Goal: Task Accomplishment & Management: Use online tool/utility

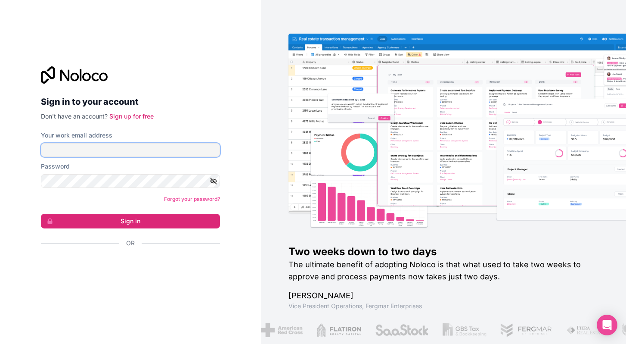
type input "**********"
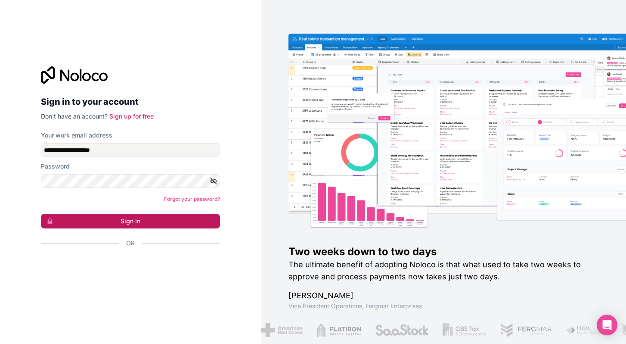
click at [117, 226] on button "Sign in" at bounding box center [130, 221] width 179 height 15
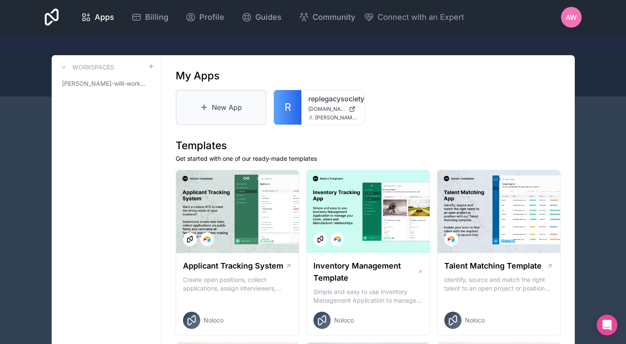
click at [227, 111] on link "New App" at bounding box center [221, 107] width 91 height 35
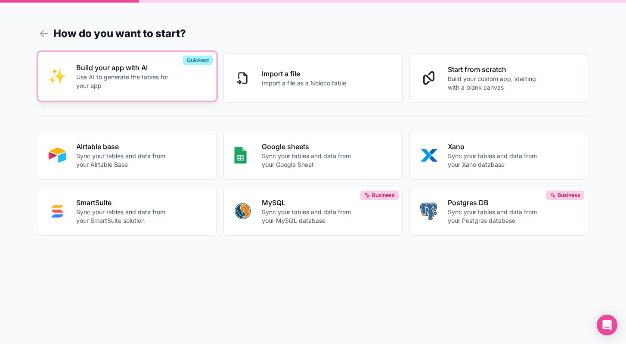
click at [136, 81] on p "Use AI to generate the tables for your app" at bounding box center [124, 81] width 96 height 17
click at [145, 68] on p "Build your app with AI" at bounding box center [124, 67] width 96 height 10
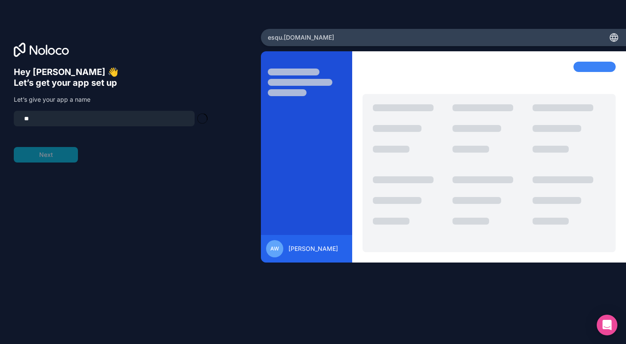
type input "*"
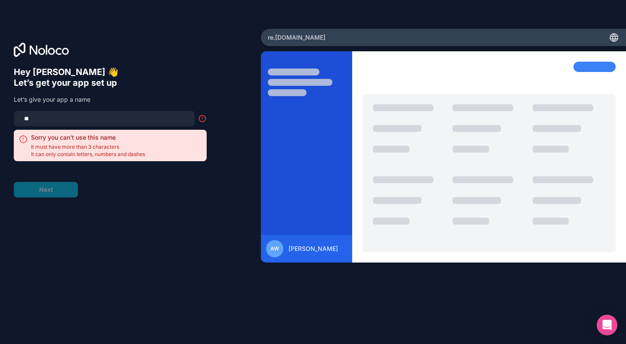
type input "*"
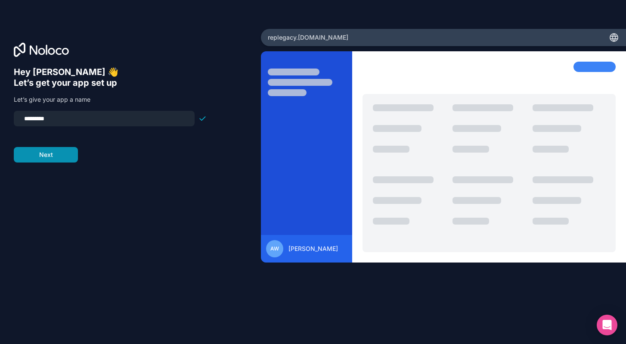
type input "*********"
click at [59, 153] on button "Next" at bounding box center [46, 154] width 64 height 15
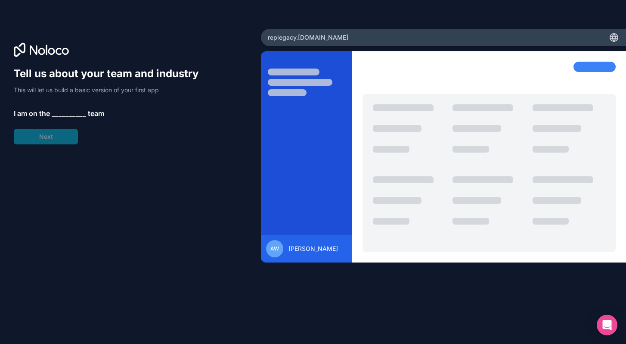
click at [62, 113] on span "__________" at bounding box center [69, 113] width 34 height 10
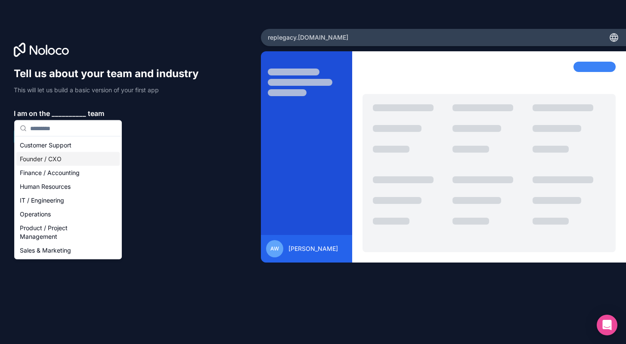
click at [63, 155] on div "Founder / CXO" at bounding box center [67, 159] width 103 height 14
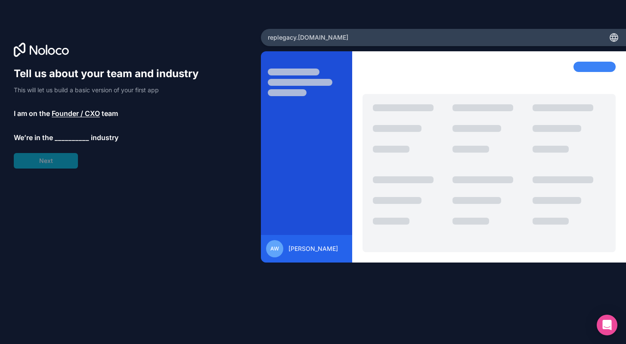
click at [62, 137] on span "__________" at bounding box center [72, 137] width 34 height 10
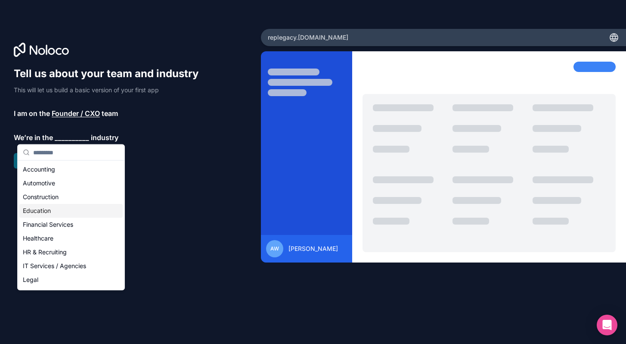
click at [50, 211] on div "Education" at bounding box center [70, 211] width 103 height 14
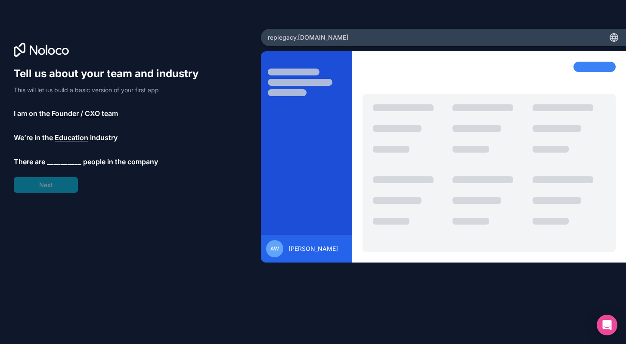
click at [73, 140] on span "Education" at bounding box center [72, 137] width 34 height 10
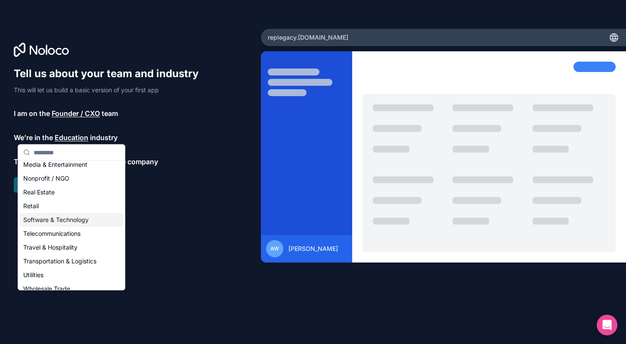
scroll to position [151, 0]
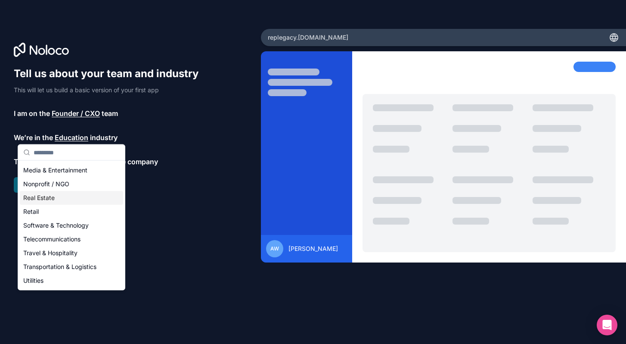
click at [59, 198] on div "Real Estate" at bounding box center [71, 198] width 103 height 14
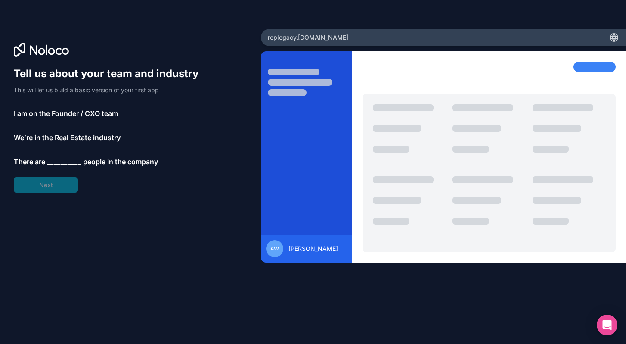
click at [66, 156] on span "__________" at bounding box center [64, 161] width 34 height 10
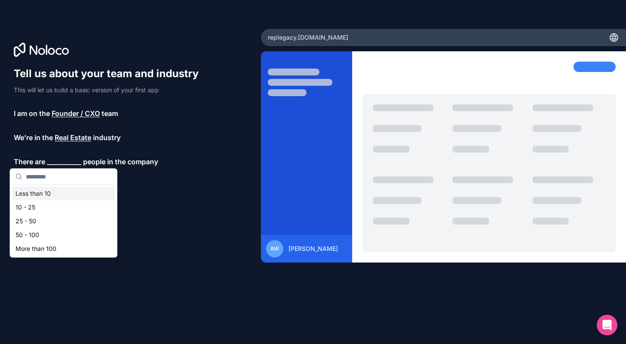
click at [43, 190] on div "Less than 10" at bounding box center [63, 193] width 103 height 14
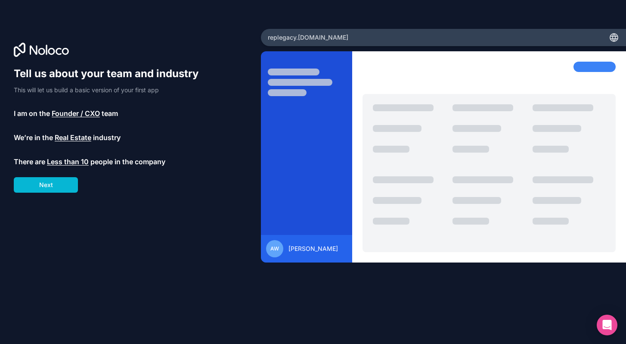
click at [65, 161] on span "Less than 10" at bounding box center [68, 161] width 42 height 10
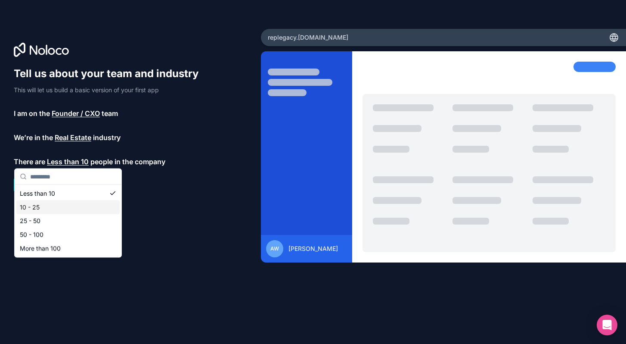
click at [38, 208] on div "10 - 25" at bounding box center [67, 207] width 103 height 14
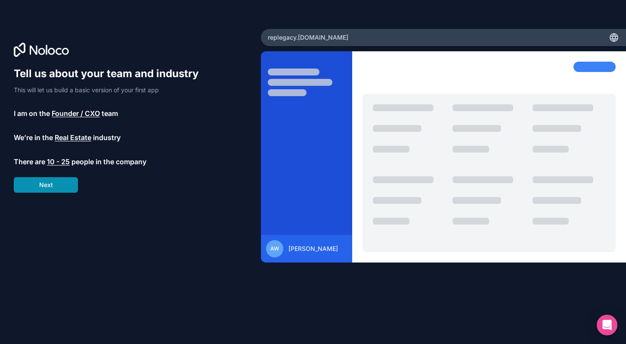
click at [56, 187] on button "Next" at bounding box center [46, 184] width 64 height 15
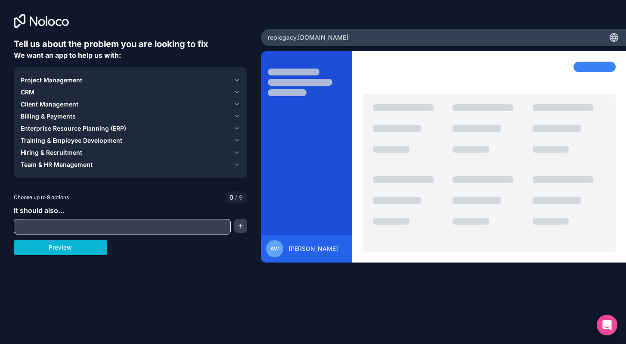
click at [59, 93] on div "CRM" at bounding box center [126, 92] width 210 height 9
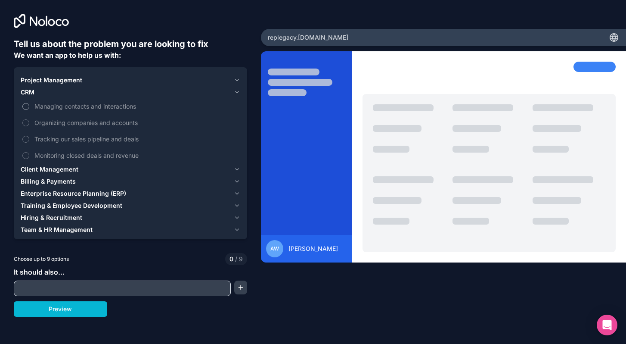
click at [25, 108] on button "Managing contacts and interactions" at bounding box center [25, 106] width 7 height 7
click at [76, 205] on span "Training & Employee Development" at bounding box center [72, 205] width 102 height 9
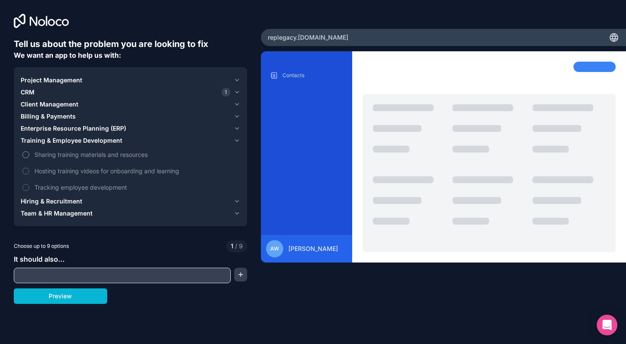
click at [24, 156] on button "Sharing training materials and resources" at bounding box center [25, 154] width 7 height 7
click at [25, 172] on button "Hosting training videos for onboarding and learning" at bounding box center [25, 170] width 7 height 7
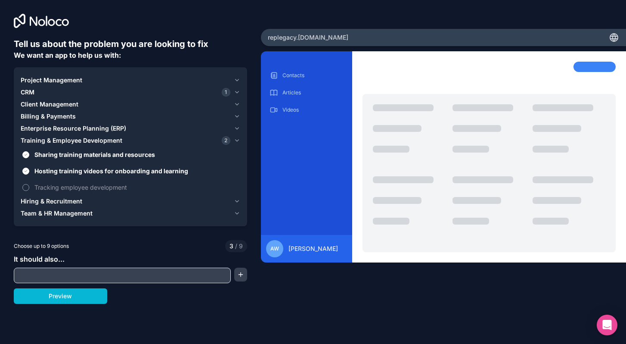
click at [25, 187] on button "Tracking employee development" at bounding box center [25, 187] width 7 height 7
click at [38, 201] on span "Hiring & Recruitment" at bounding box center [52, 201] width 62 height 9
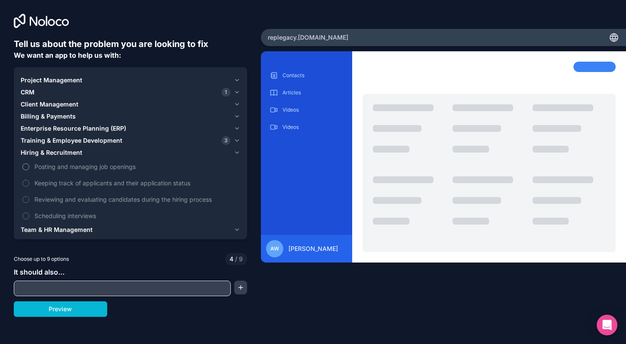
click at [28, 165] on button "Posting and managing job openings" at bounding box center [25, 166] width 7 height 7
click at [23, 184] on button "Keeping track of applicants and their application status" at bounding box center [25, 183] width 7 height 7
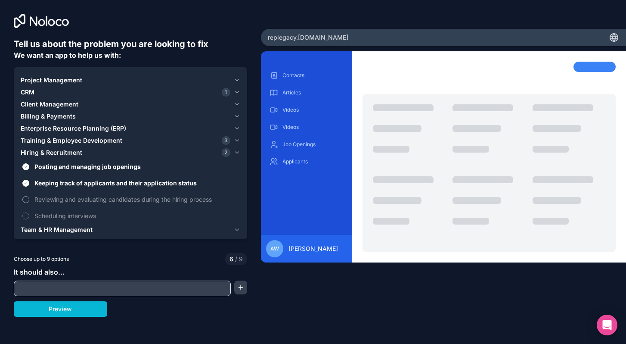
click at [25, 199] on button "Reviewing and evaluating candidates during the hiring process" at bounding box center [25, 199] width 7 height 7
click at [25, 213] on button "Scheduling interviews" at bounding box center [25, 215] width 7 height 7
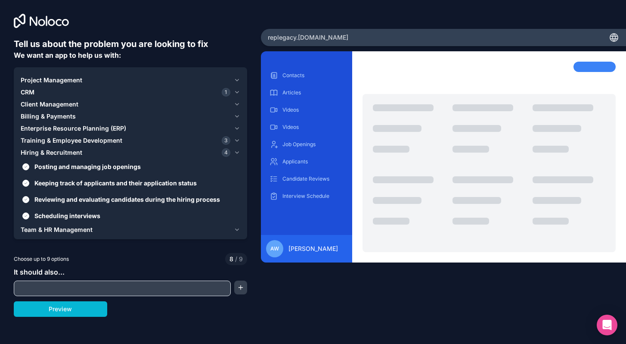
click at [36, 95] on div "CRM 1" at bounding box center [126, 92] width 210 height 9
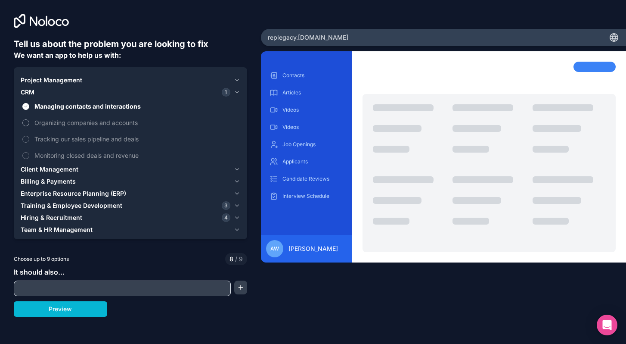
click at [27, 121] on button "Organizing companies and accounts" at bounding box center [25, 122] width 7 height 7
click at [27, 134] on label "Tracking our sales pipeline and deals" at bounding box center [131, 139] width 220 height 16
click at [26, 124] on button "Organizing companies and accounts" at bounding box center [25, 122] width 7 height 7
click at [26, 139] on button "Tracking our sales pipeline and deals" at bounding box center [25, 139] width 7 height 7
click at [68, 170] on span "Client Management" at bounding box center [50, 169] width 58 height 9
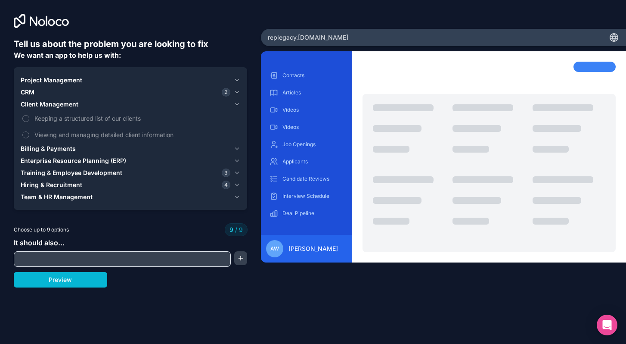
click at [40, 187] on span "Hiring & Recruitment" at bounding box center [52, 184] width 62 height 9
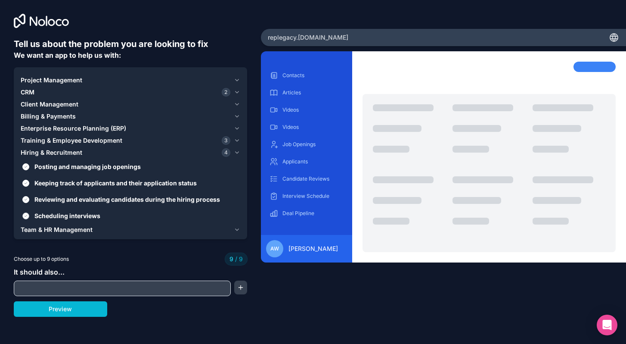
click at [27, 214] on button "Scheduling interviews" at bounding box center [25, 215] width 7 height 7
click at [27, 185] on button "Keeping track of applicants and their application status" at bounding box center [25, 183] width 7 height 7
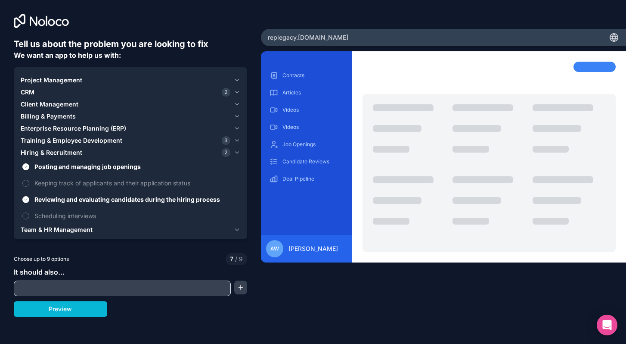
click at [52, 139] on span "Training & Employee Development" at bounding box center [72, 140] width 102 height 9
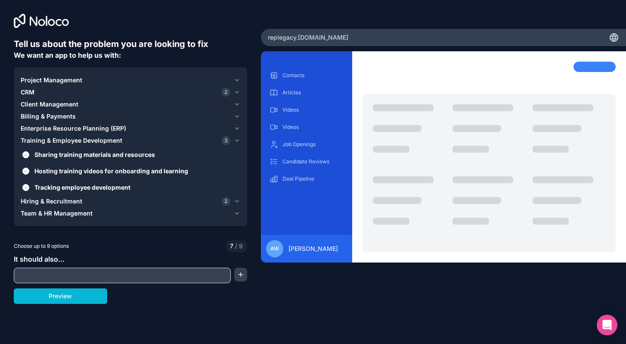
click at [56, 115] on span "Billing & Payments" at bounding box center [48, 116] width 55 height 9
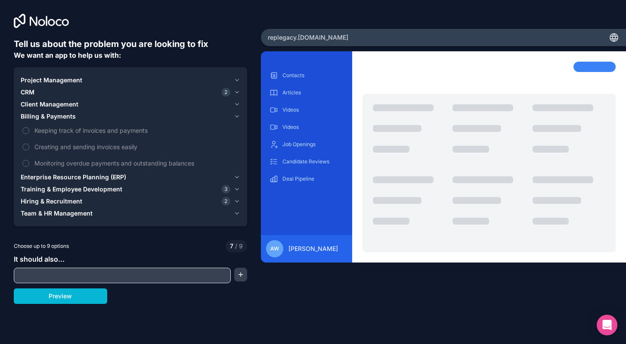
click at [53, 106] on span "Client Management" at bounding box center [50, 104] width 58 height 9
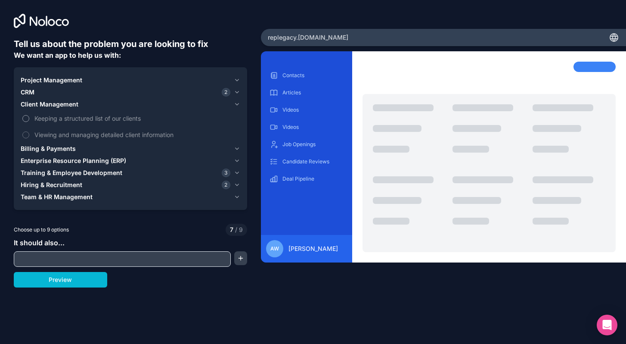
click at [27, 122] on label "Keeping a structured list of our clients" at bounding box center [131, 118] width 220 height 16
click at [27, 122] on button "Keeping a structured list of our clients" at bounding box center [25, 118] width 7 height 7
click at [25, 138] on label "Viewing and managing detailed client information" at bounding box center [131, 135] width 220 height 16
click at [25, 138] on button "Viewing and managing detailed client information" at bounding box center [25, 134] width 7 height 7
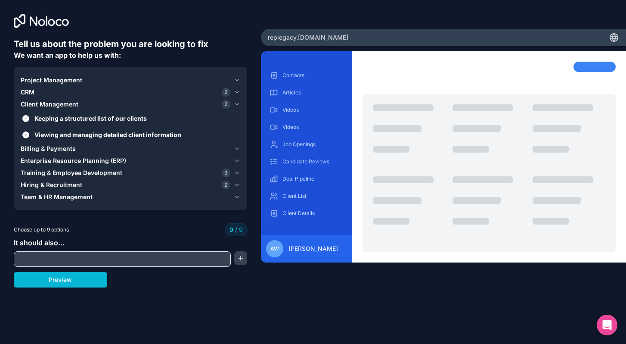
click at [34, 88] on span "CRM" at bounding box center [28, 92] width 14 height 9
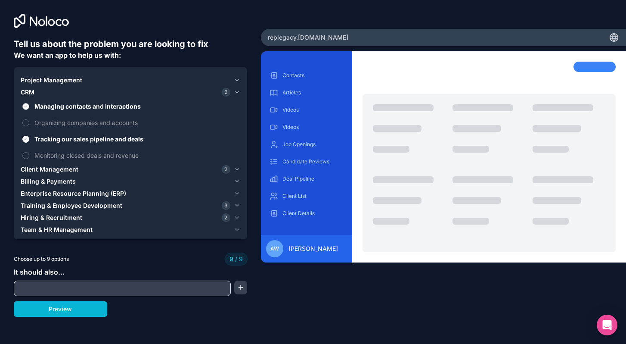
click at [51, 108] on span "Managing contacts and interactions" at bounding box center [136, 106] width 204 height 9
click at [29, 108] on button "Managing contacts and interactions" at bounding box center [25, 106] width 7 height 7
click at [51, 108] on span "Managing contacts and interactions" at bounding box center [136, 106] width 204 height 9
click at [29, 108] on button "Managing contacts and interactions" at bounding box center [25, 106] width 7 height 7
click at [51, 173] on span "Client Management" at bounding box center [50, 169] width 58 height 9
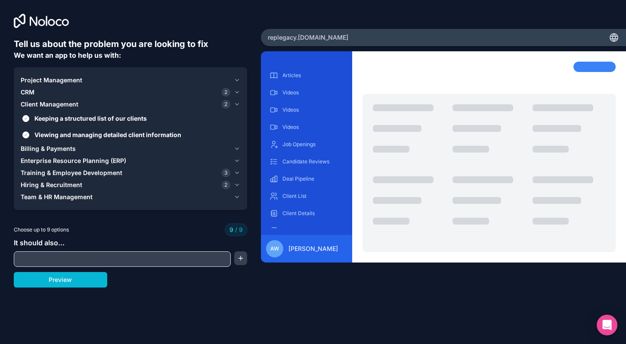
click at [53, 150] on span "Billing & Payments" at bounding box center [48, 148] width 55 height 9
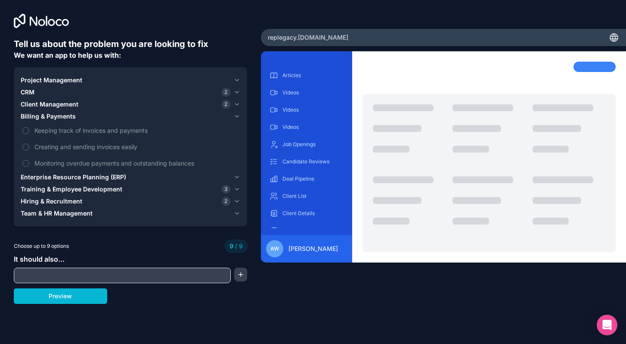
click at [52, 175] on span "Enterprise Resource Planning (ERP)" at bounding box center [73, 177] width 105 height 9
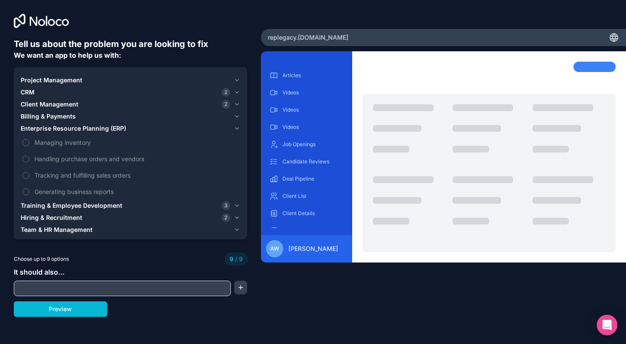
click at [57, 203] on span "Training & Employee Development" at bounding box center [72, 205] width 102 height 9
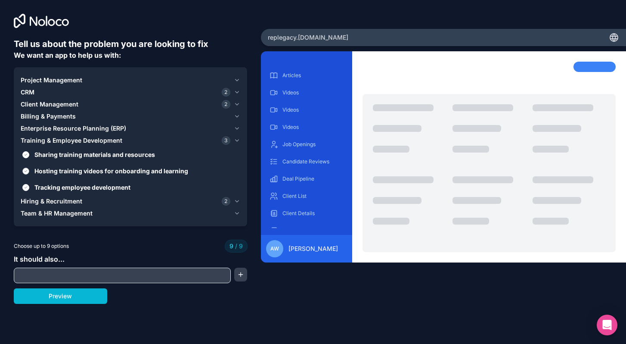
click at [26, 170] on button "Hosting training videos for onboarding and learning" at bounding box center [25, 170] width 7 height 7
click at [46, 200] on span "Hiring & Recruitment" at bounding box center [52, 201] width 62 height 9
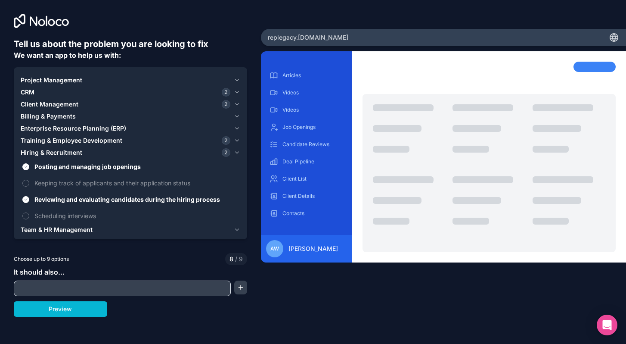
click at [79, 141] on span "Training & Employee Development" at bounding box center [72, 140] width 102 height 9
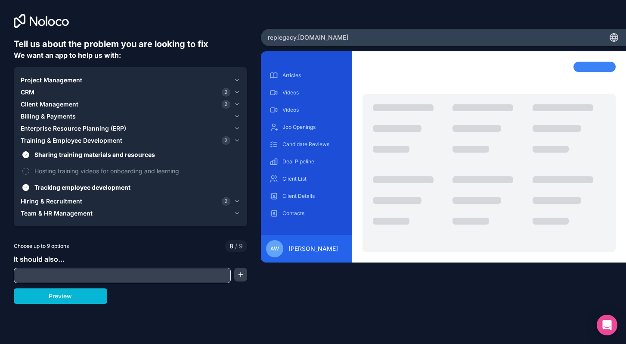
click at [67, 213] on span "Team & HR Management" at bounding box center [57, 213] width 72 height 9
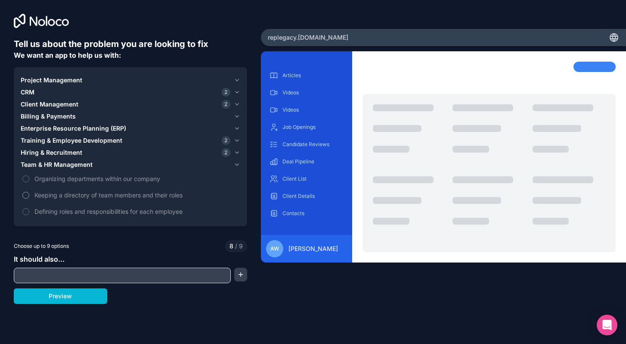
click at [26, 193] on button "Keeping a directory of team members and their roles" at bounding box center [25, 195] width 7 height 7
click at [44, 155] on span "Hiring & Recruitment" at bounding box center [52, 152] width 62 height 9
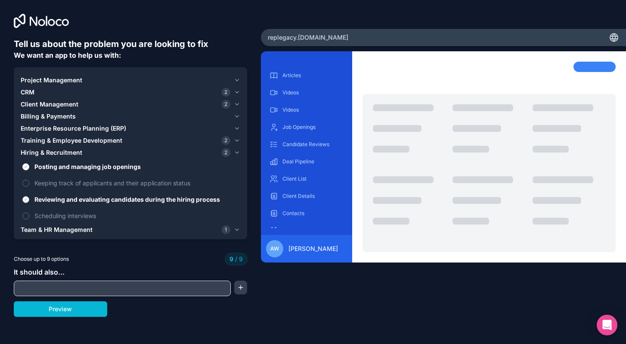
click at [25, 202] on button "Reviewing and evaluating candidates during the hiring process" at bounding box center [25, 199] width 7 height 7
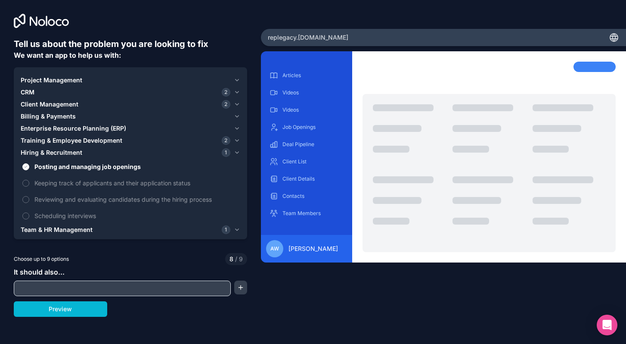
click at [51, 142] on span "Training & Employee Development" at bounding box center [72, 140] width 102 height 9
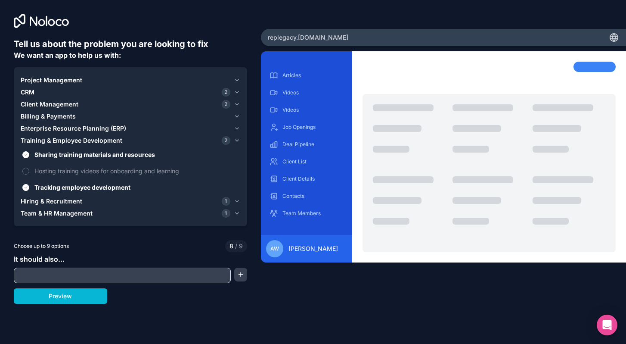
click at [53, 127] on span "Enterprise Resource Planning (ERP)" at bounding box center [73, 128] width 105 height 9
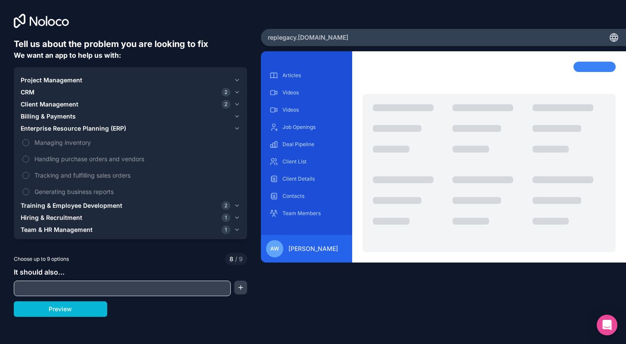
click at [58, 108] on button "Client Management 2" at bounding box center [131, 104] width 220 height 12
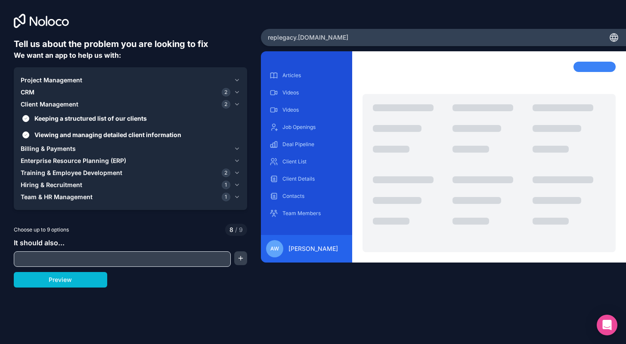
click at [49, 105] on span "Client Management" at bounding box center [50, 104] width 58 height 9
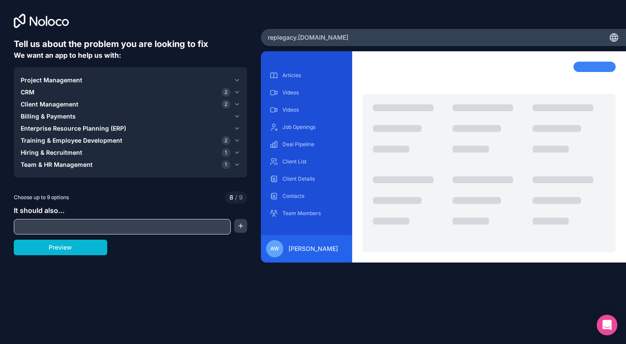
click at [28, 90] on span "CRM" at bounding box center [28, 92] width 14 height 9
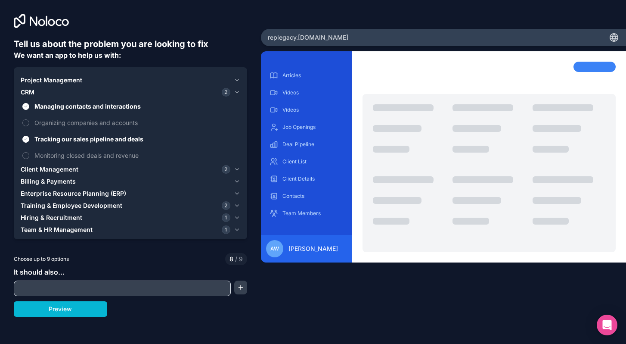
click at [53, 285] on input "text" at bounding box center [122, 288] width 213 height 12
paste input "**********"
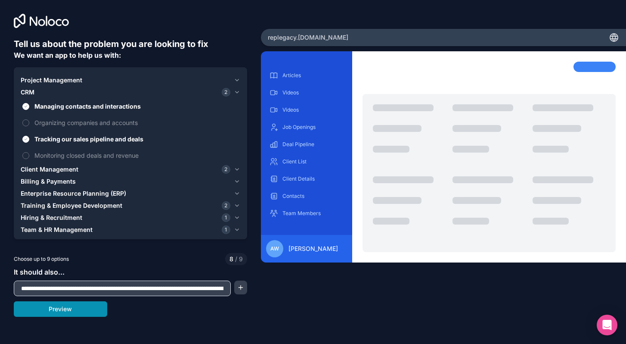
type input "**********"
click at [69, 315] on button "Preview" at bounding box center [60, 308] width 93 height 15
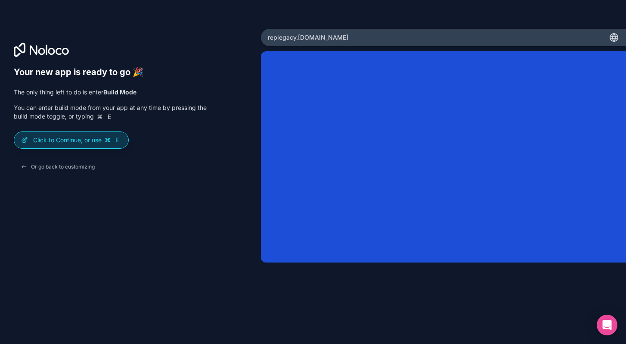
click at [96, 143] on p "Click to Continue, or use E" at bounding box center [77, 140] width 88 height 9
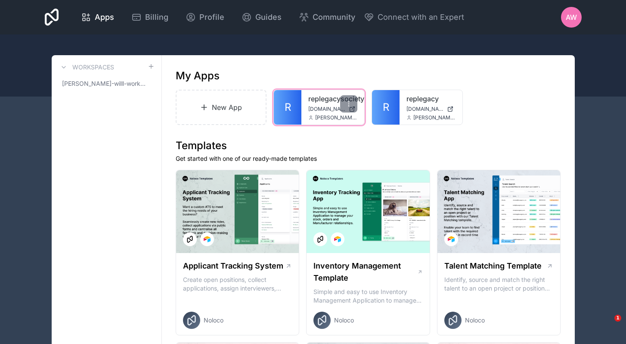
click at [328, 108] on span "[DOMAIN_NAME]" at bounding box center [326, 108] width 37 height 7
click at [312, 97] on link "replegacysociety" at bounding box center [332, 98] width 49 height 10
click at [314, 110] on span "[DOMAIN_NAME]" at bounding box center [326, 108] width 37 height 7
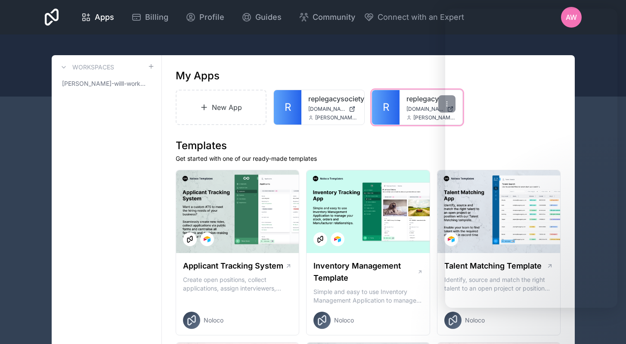
click at [403, 115] on div "replegacy replegacy.noloco.co ana@esquareglobal.net" at bounding box center [431, 107] width 63 height 34
drag, startPoint x: 390, startPoint y: 68, endPoint x: 290, endPoint y: 70, distance: 100.7
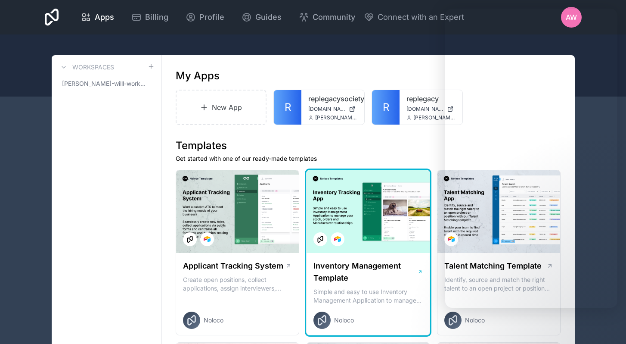
click at [372, 270] on h1 "Inventory Management Template" at bounding box center [364, 272] width 103 height 24
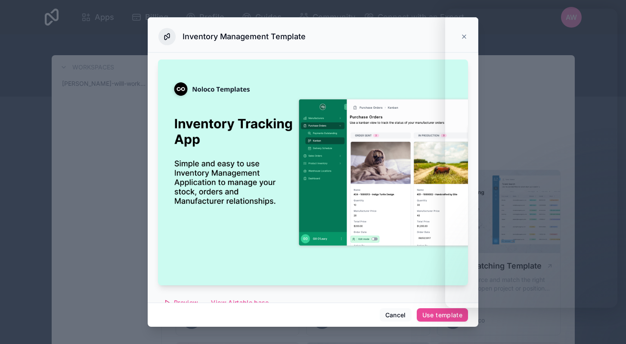
click at [94, 121] on div at bounding box center [313, 172] width 626 height 344
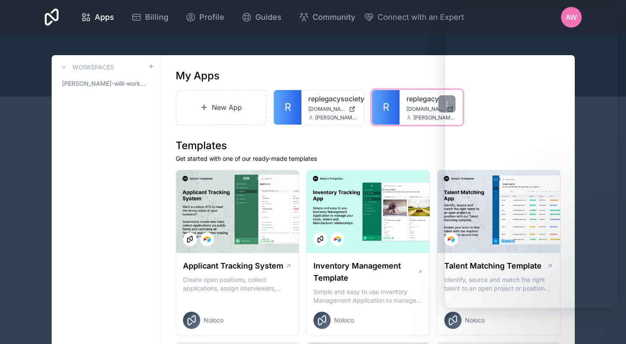
click at [416, 110] on span "[DOMAIN_NAME]" at bounding box center [424, 108] width 37 height 7
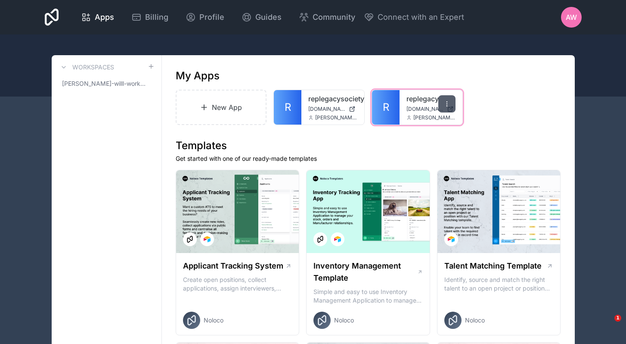
click at [449, 99] on div at bounding box center [446, 103] width 17 height 17
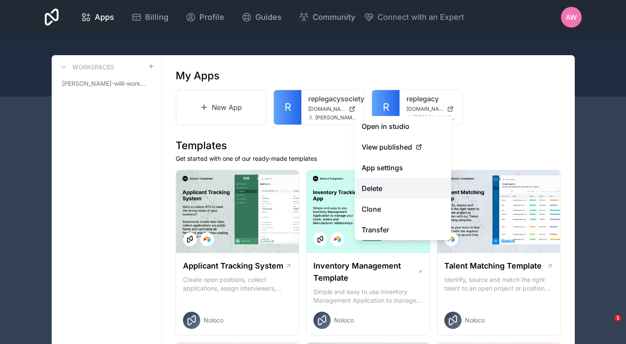
click at [388, 191] on button "Delete" at bounding box center [403, 188] width 96 height 21
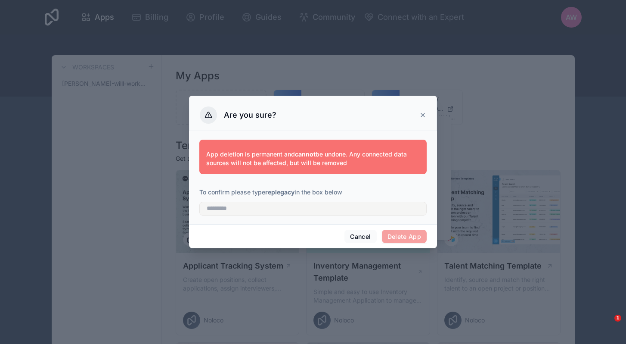
click at [419, 112] on icon at bounding box center [422, 115] width 7 height 7
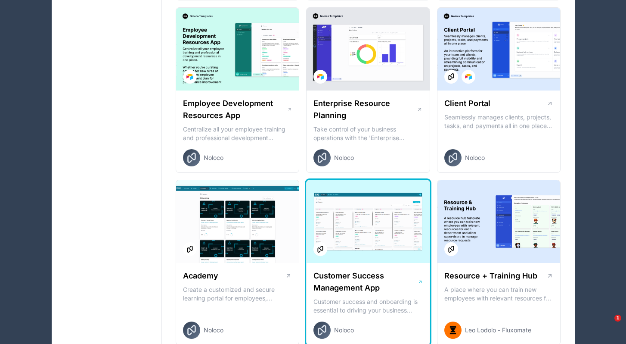
scroll to position [703, 0]
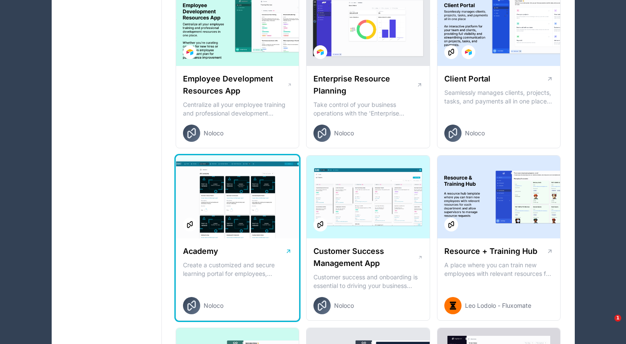
click at [229, 236] on div at bounding box center [237, 196] width 123 height 83
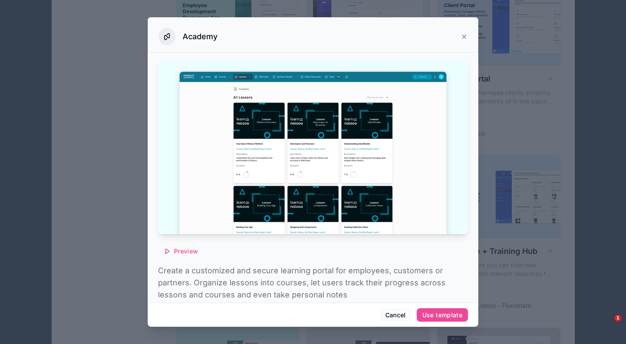
click at [458, 34] on div "Academy" at bounding box center [312, 36] width 309 height 17
click at [465, 37] on icon at bounding box center [463, 36] width 3 height 3
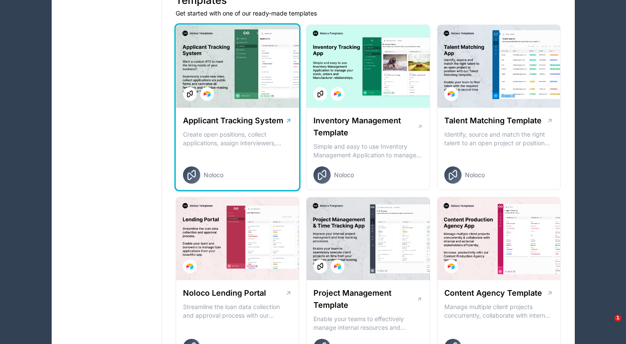
scroll to position [123, 0]
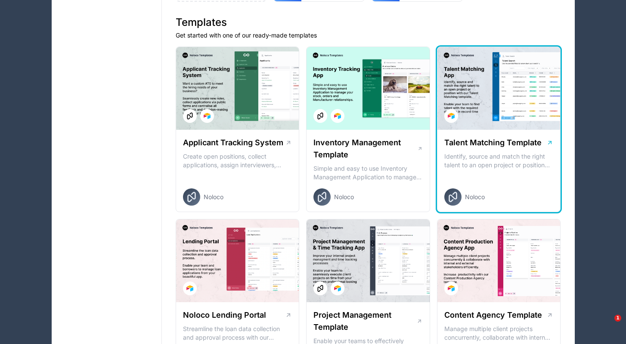
click at [496, 169] on div "Talent Matching Template Identify, source and match the right talent to an open…" at bounding box center [498, 171] width 123 height 83
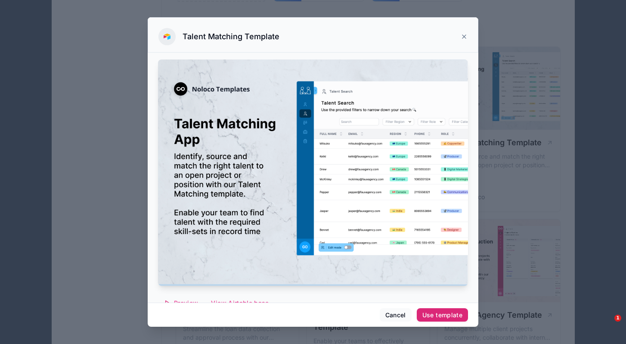
click at [448, 314] on div "Use template" at bounding box center [442, 315] width 40 height 8
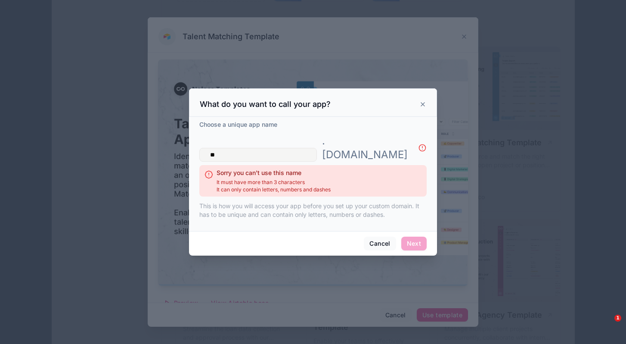
type input "*"
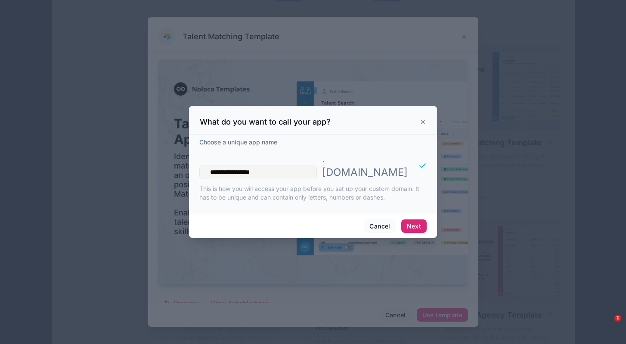
type input "**********"
click at [414, 221] on button "Next" at bounding box center [413, 226] width 25 height 14
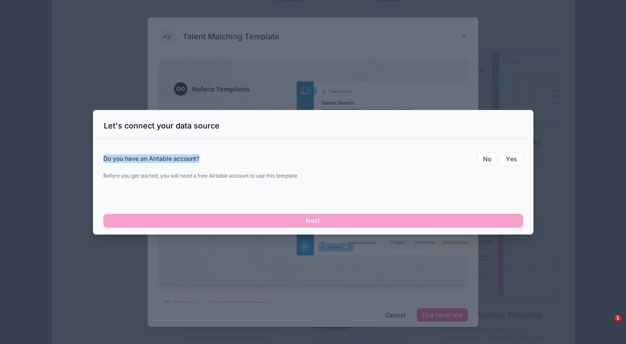
drag, startPoint x: 103, startPoint y: 158, endPoint x: 203, endPoint y: 156, distance: 99.5
click at [203, 156] on div "Do you have an Airtable account? No Yes" at bounding box center [313, 159] width 420 height 14
copy label "Do you have an Airtable account?"
click at [486, 160] on button "No" at bounding box center [487, 159] width 20 height 14
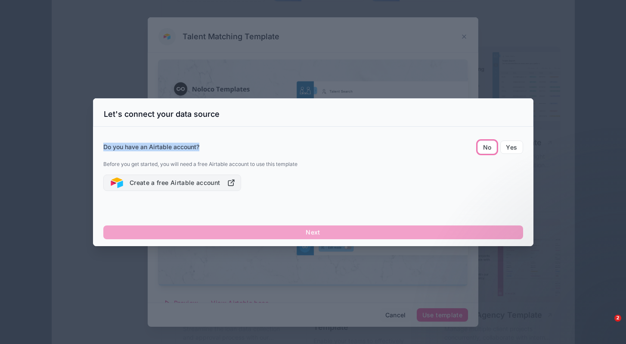
click at [199, 182] on button "Create a free Airtable account" at bounding box center [172, 182] width 138 height 16
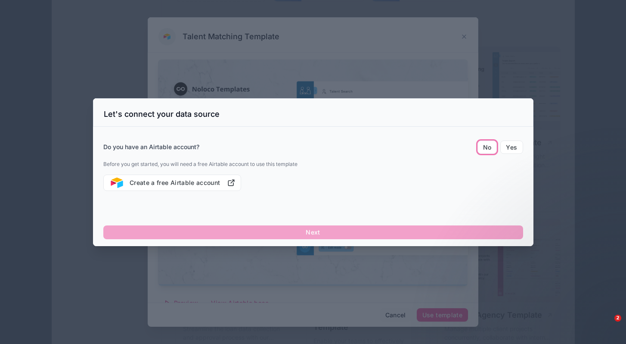
click at [316, 232] on div "Next" at bounding box center [313, 232] width 420 height 14
click at [360, 228] on div "Next" at bounding box center [313, 232] width 420 height 14
click at [510, 148] on button "Yes" at bounding box center [511, 147] width 22 height 14
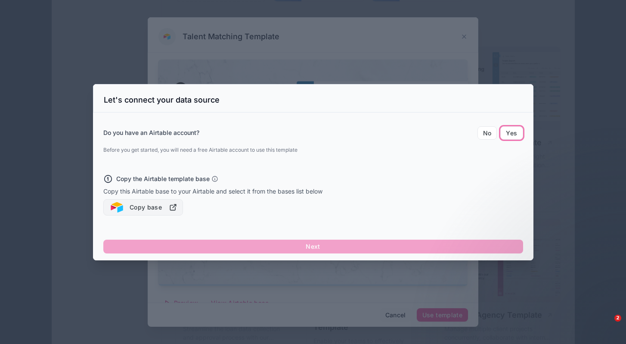
click at [155, 207] on button "Copy base" at bounding box center [143, 207] width 80 height 16
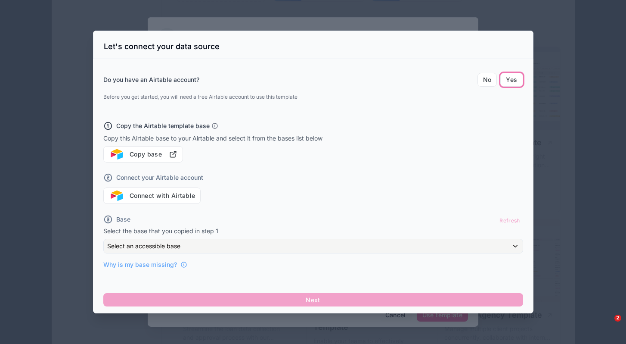
click at [74, 50] on div at bounding box center [313, 172] width 626 height 344
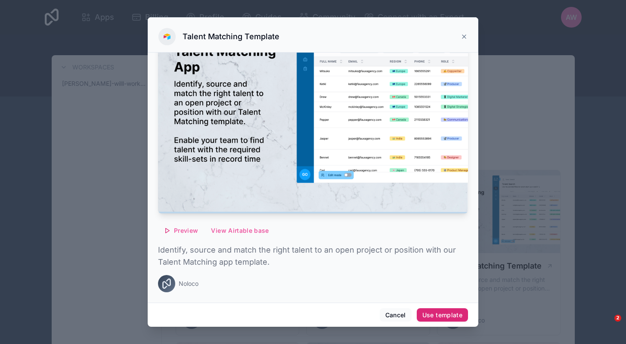
click at [443, 311] on div "Use template" at bounding box center [442, 315] width 40 height 8
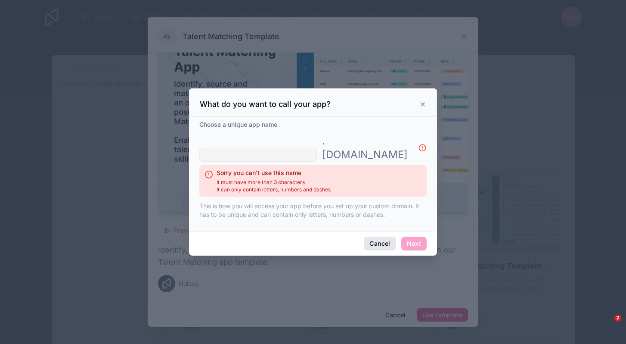
click at [381, 236] on button "Cancel" at bounding box center [380, 243] width 32 height 14
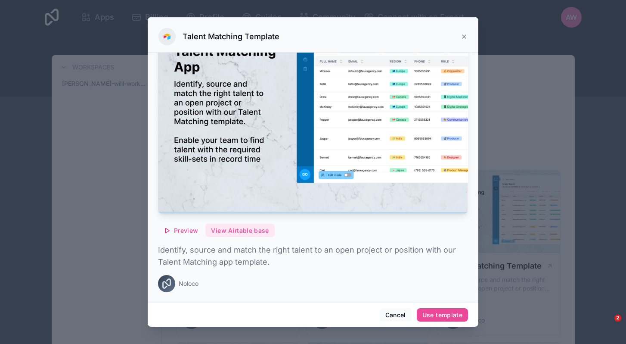
click at [243, 232] on button "View Airtable base" at bounding box center [239, 230] width 69 height 14
click at [466, 35] on icon at bounding box center [464, 36] width 7 height 7
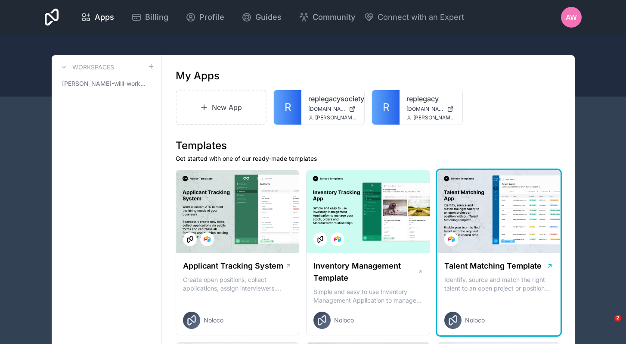
click at [485, 208] on div at bounding box center [498, 211] width 123 height 83
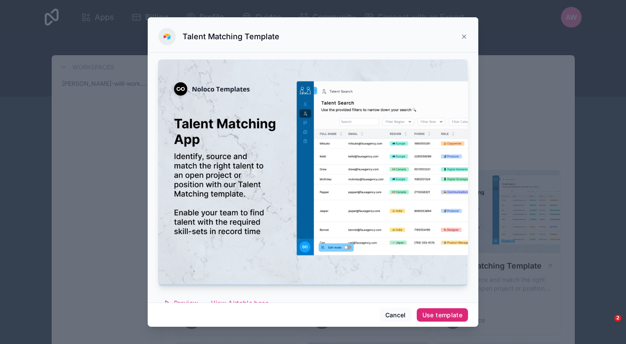
click at [441, 316] on div "Use template" at bounding box center [442, 315] width 40 height 8
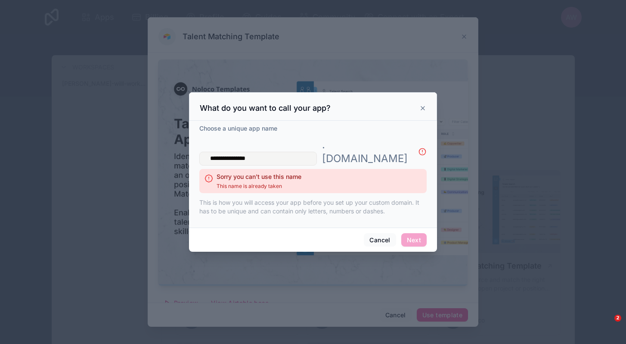
type input "**********"
click at [382, 240] on div "Cancel Next" at bounding box center [313, 239] width 248 height 25
click at [379, 233] on button "Cancel" at bounding box center [380, 240] width 32 height 14
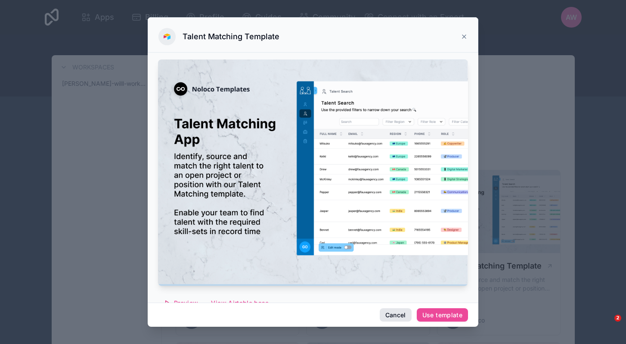
click at [401, 315] on button "Cancel" at bounding box center [396, 315] width 32 height 14
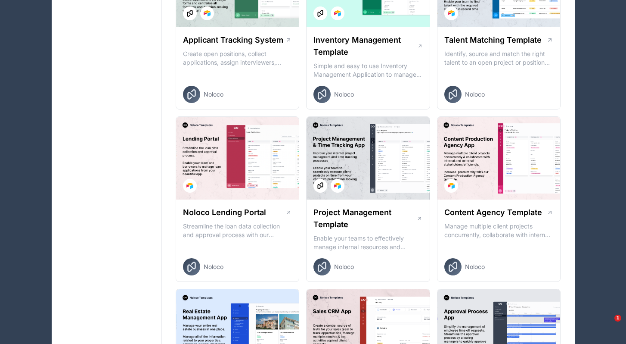
scroll to position [203, 0]
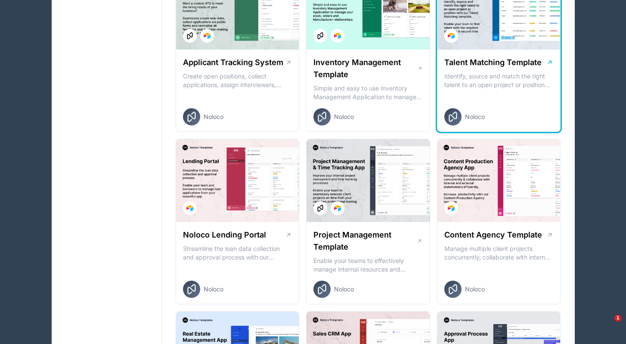
click at [493, 59] on h1 "Talent Matching Template" at bounding box center [492, 62] width 97 height 12
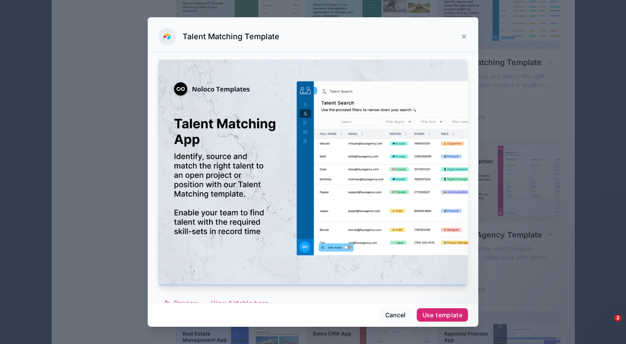
click at [434, 313] on div "Use template" at bounding box center [442, 315] width 40 height 8
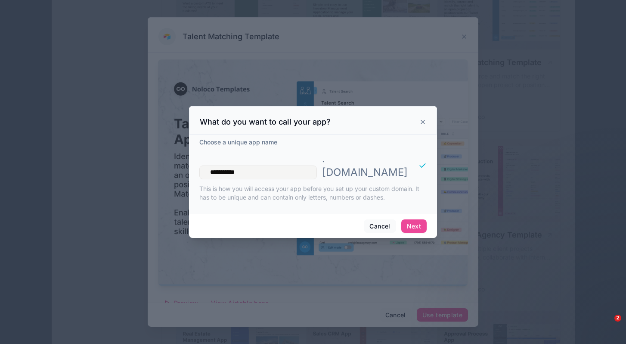
type input "**********"
drag, startPoint x: 349, startPoint y: 173, endPoint x: 414, endPoint y: 216, distance: 78.2
click at [414, 219] on button "Next" at bounding box center [413, 226] width 25 height 14
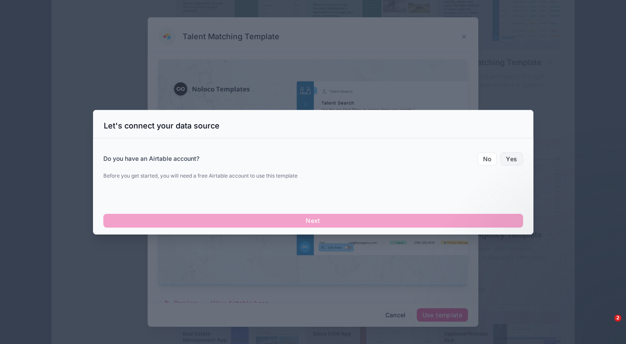
click at [508, 158] on button "Yes" at bounding box center [511, 159] width 22 height 14
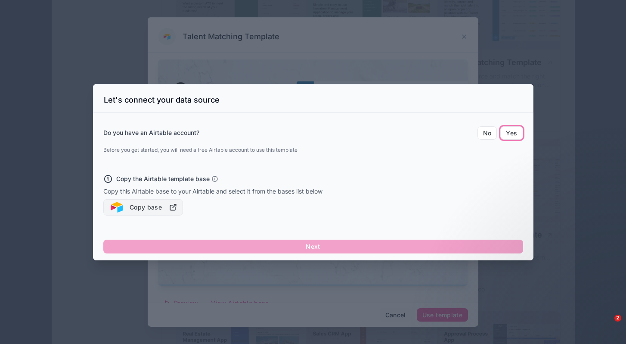
click at [144, 208] on button "Copy base" at bounding box center [143, 207] width 80 height 16
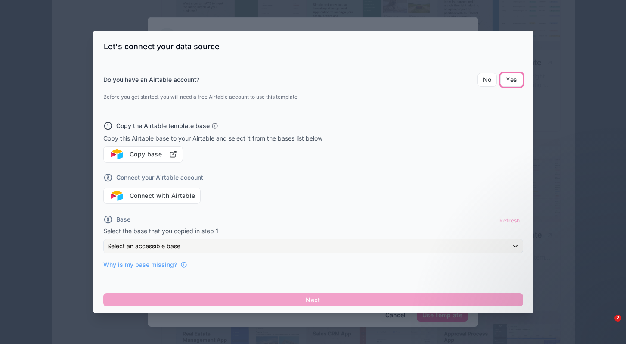
click at [546, 132] on div at bounding box center [313, 172] width 626 height 344
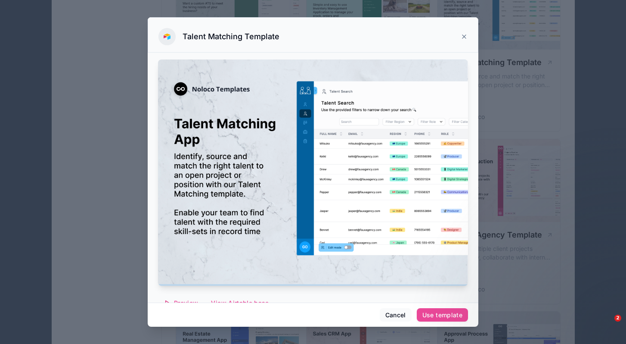
click at [463, 39] on icon at bounding box center [464, 36] width 7 height 7
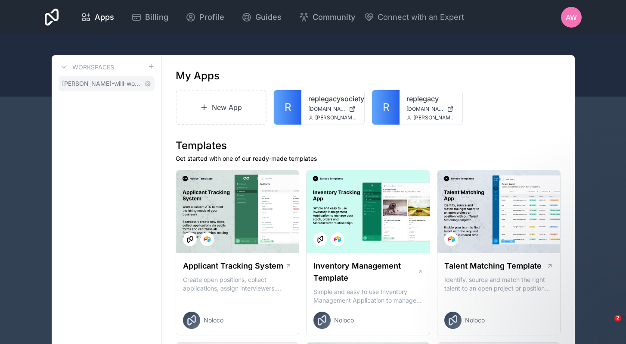
click at [98, 88] on link "[PERSON_NAME]-willl-workspace" at bounding box center [107, 83] width 96 height 15
click at [88, 67] on h3 "Workspaces" at bounding box center [93, 67] width 42 height 9
click at [63, 65] on icon at bounding box center [63, 67] width 7 height 7
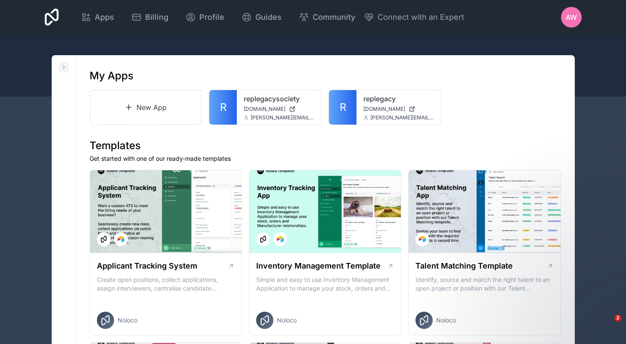
click at [63, 65] on icon at bounding box center [63, 67] width 7 height 7
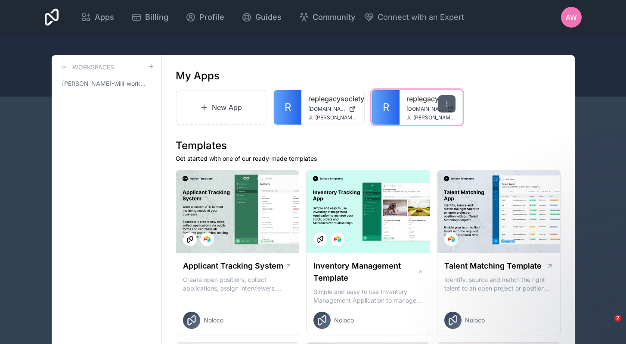
click at [448, 99] on div at bounding box center [446, 103] width 17 height 17
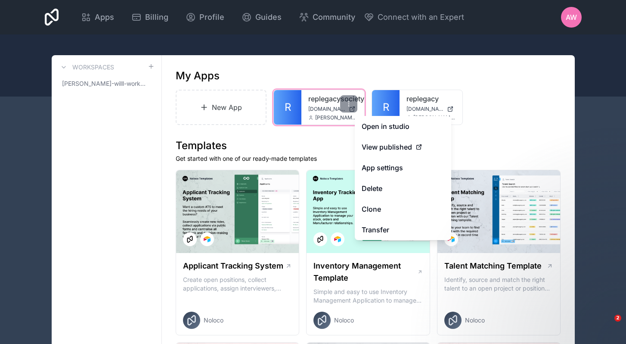
click at [305, 105] on div "replegacysociety replegacysociety.noloco.co ana@esquareglobal.net" at bounding box center [332, 107] width 63 height 34
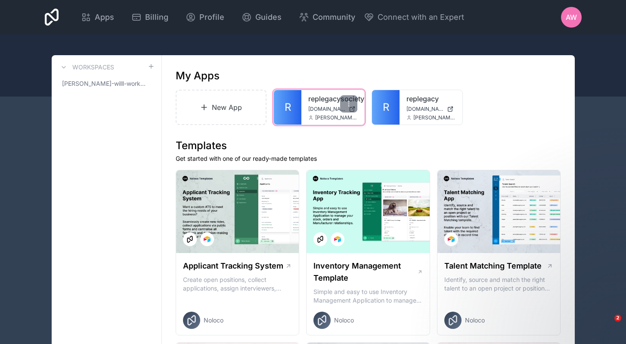
click at [327, 113] on div "replegacysociety replegacysociety.noloco.co ana@esquareglobal.net" at bounding box center [332, 107] width 63 height 34
click at [343, 105] on div at bounding box center [348, 103] width 17 height 17
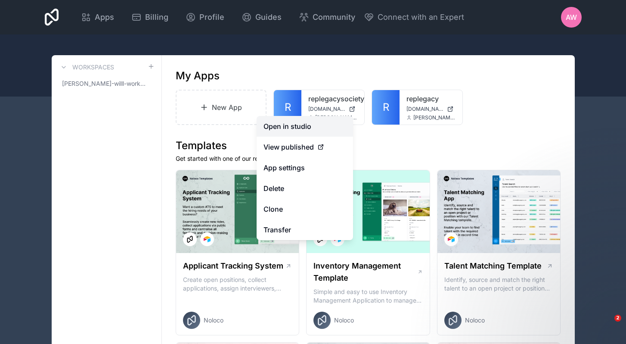
click at [312, 127] on link "Open in studio" at bounding box center [305, 126] width 96 height 21
